Goal: Task Accomplishment & Management: Complete application form

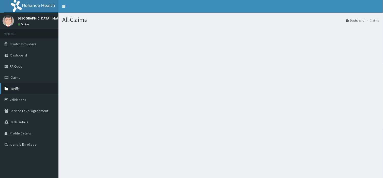
click at [15, 88] on span "Tariffs" at bounding box center [14, 89] width 9 height 5
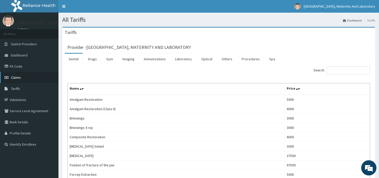
click at [20, 77] on span "Claims" at bounding box center [16, 77] width 10 height 5
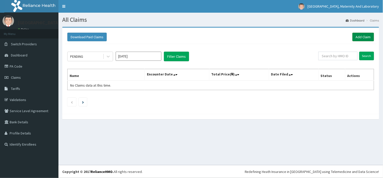
click at [357, 38] on link "Add Claim" at bounding box center [363, 37] width 22 height 9
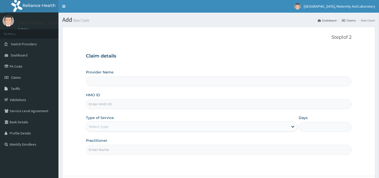
type input "[GEOGRAPHIC_DATA], MATERNITY AND LABORATORY"
click at [131, 104] on input "HMO ID" at bounding box center [218, 105] width 265 height 10
type input "e"
type input "EOE/10038/B"
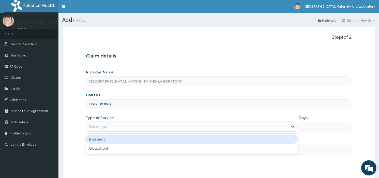
click at [125, 123] on div "Select type" at bounding box center [187, 127] width 202 height 8
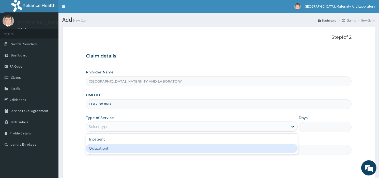
click at [120, 148] on div "Outpatient" at bounding box center [191, 148] width 211 height 9
type input "1"
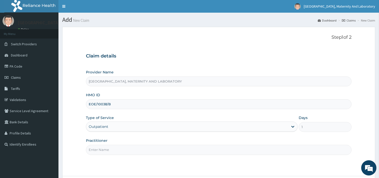
click at [120, 148] on input "Practitioner" at bounding box center [218, 150] width 265 height 10
type input "[PERSON_NAME]"
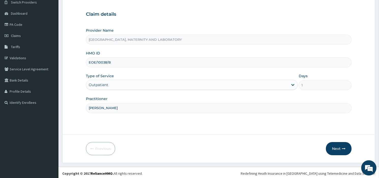
scroll to position [44, 0]
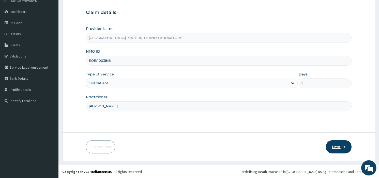
click at [341, 149] on icon "button" at bounding box center [343, 147] width 4 height 4
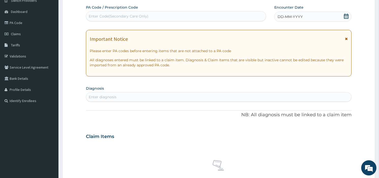
click at [189, 14] on div "Enter Code(Secondary Care Only)" at bounding box center [175, 16] width 179 height 8
paste input "PA/77F4E0"
type input "PA/77F4E0"
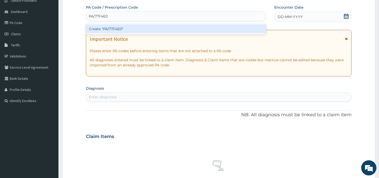
click at [181, 28] on div "Create "PA/77F4E0"" at bounding box center [176, 28] width 180 height 9
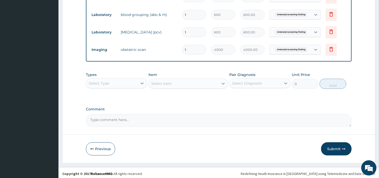
scroll to position [326, 0]
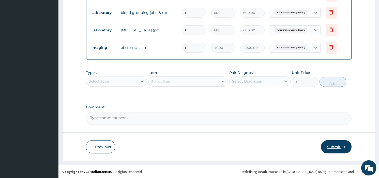
click at [336, 148] on button "Submit" at bounding box center [336, 147] width 30 height 13
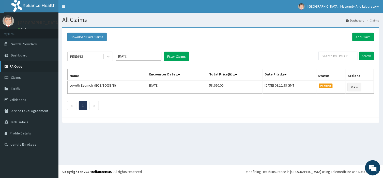
click at [22, 65] on link "PA Code" at bounding box center [29, 66] width 58 height 11
